Goal: Communication & Community: Ask a question

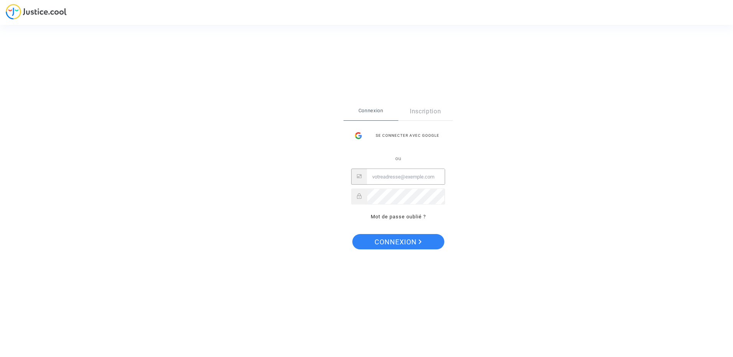
click at [413, 176] on input "Email" at bounding box center [406, 176] width 78 height 15
type input "F"
type input "fabrice.borgobello@orange.fr"
click at [352, 234] on button "Connexion" at bounding box center [398, 241] width 92 height 15
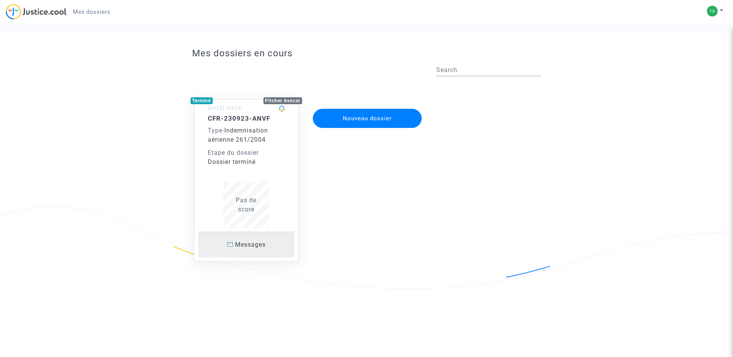
click at [246, 245] on span "Messages" at bounding box center [250, 244] width 31 height 7
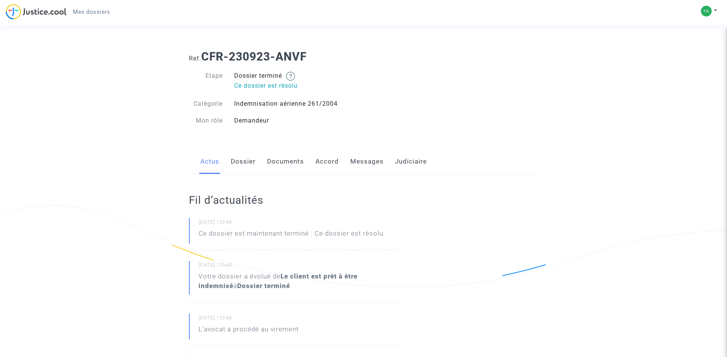
click at [357, 158] on link "Messages" at bounding box center [366, 161] width 33 height 25
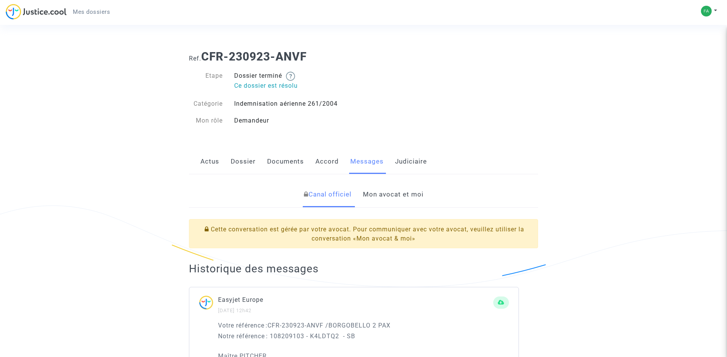
click at [404, 191] on link "Mon avocat et moi" at bounding box center [393, 194] width 61 height 25
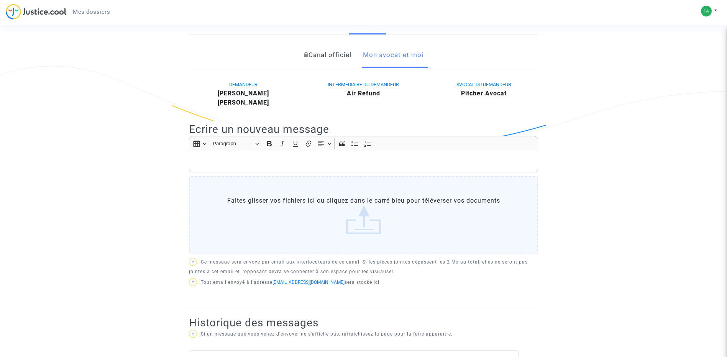
scroll to position [153, 0]
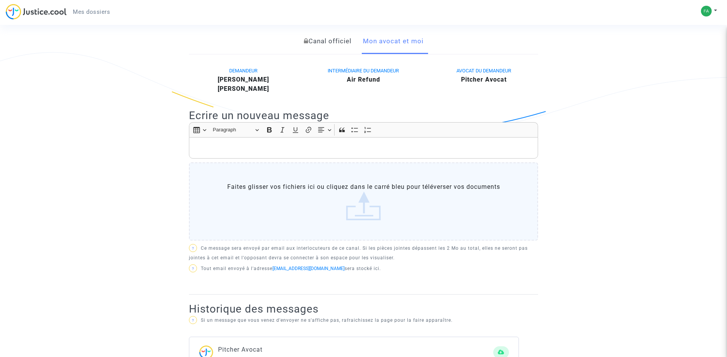
click at [196, 146] on p "Rich Text Editor, main" at bounding box center [363, 148] width 341 height 10
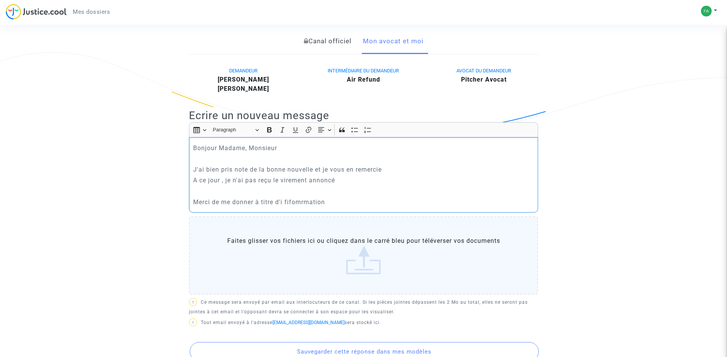
click at [313, 201] on p "Merci de me donner à titre d'i fifomrmation" at bounding box center [363, 202] width 341 height 10
click at [283, 201] on p "Merci de me donner à titre d'i information, le délai" at bounding box center [363, 202] width 341 height 10
click at [328, 201] on p "Merci de me donner à titre d' information, le délai" at bounding box center [363, 202] width 341 height 10
click at [361, 201] on p "Merci de me donner à titre d' information, un délai" at bounding box center [363, 202] width 341 height 10
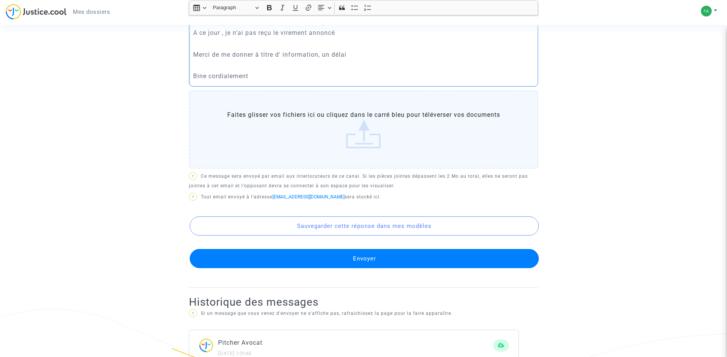
scroll to position [345, 0]
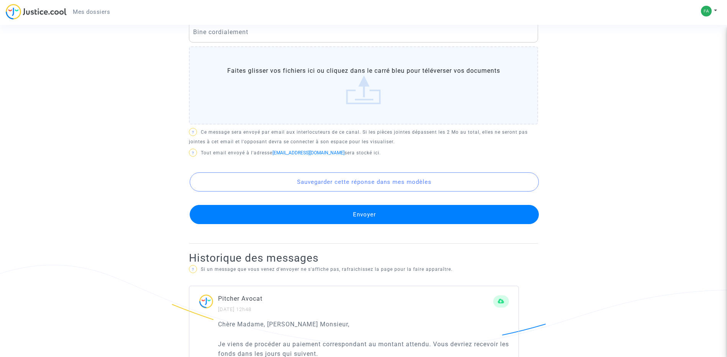
click at [377, 215] on button "Envoyer" at bounding box center [364, 214] width 349 height 19
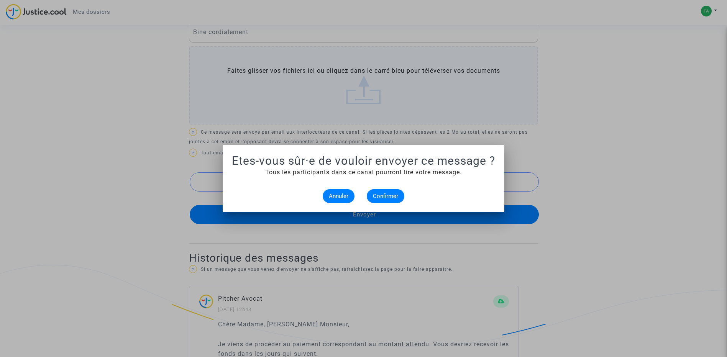
scroll to position [0, 0]
click at [390, 197] on span "Confirmer" at bounding box center [385, 196] width 25 height 7
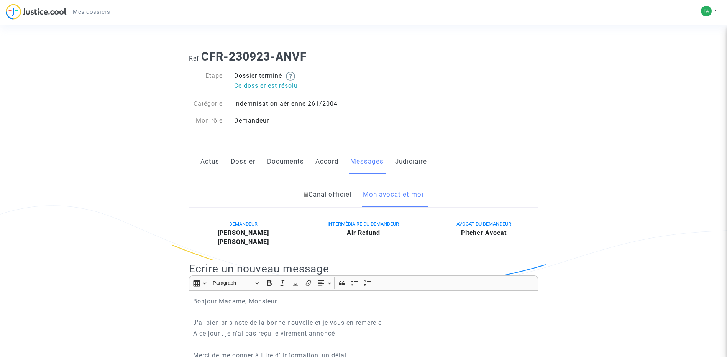
scroll to position [345, 0]
